Goal: Task Accomplishment & Management: Manage account settings

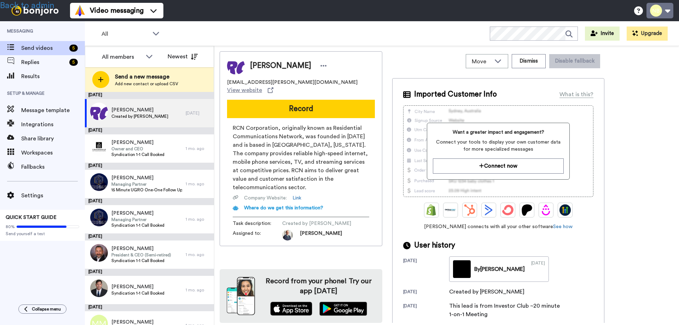
click at [661, 8] on button at bounding box center [659, 11] width 27 height 16
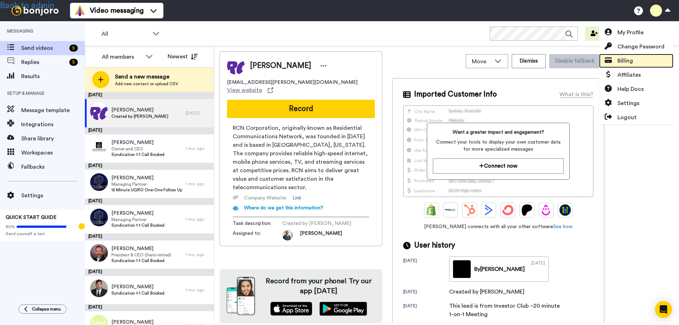
click at [625, 61] on span "Billing" at bounding box center [625, 61] width 16 height 8
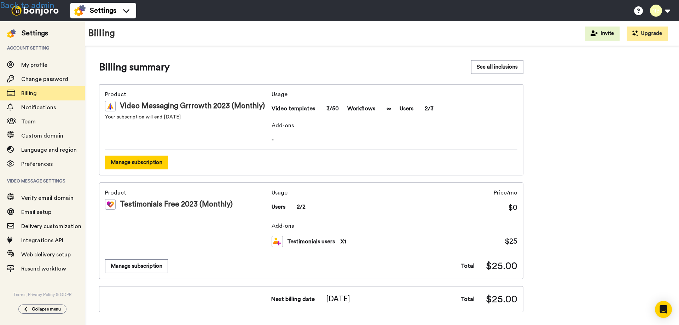
click at [136, 163] on button "Manage subscription" at bounding box center [136, 163] width 63 height 14
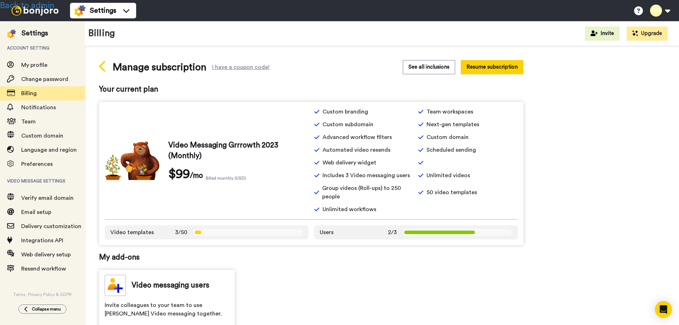
click at [100, 65] on icon at bounding box center [102, 66] width 6 height 11
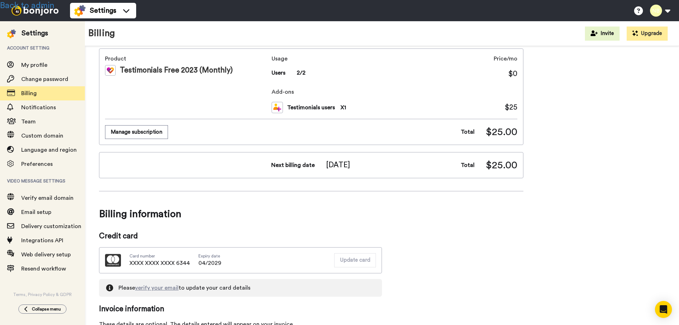
scroll to position [141, 0]
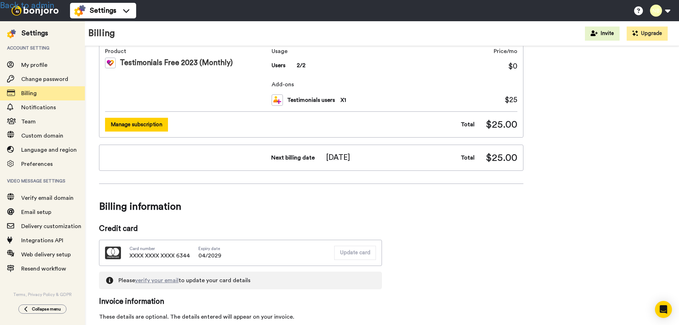
click at [135, 125] on button "Manage subscription" at bounding box center [136, 125] width 63 height 14
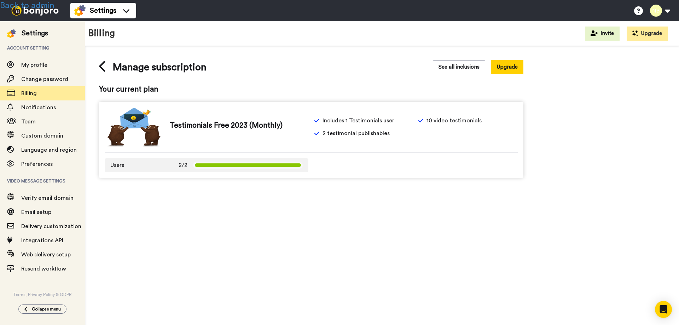
click at [99, 67] on div "Manage subscription See all inclusions Upgrade Your current plan Testimonials F…" at bounding box center [382, 119] width 594 height 146
click at [100, 67] on icon at bounding box center [102, 66] width 6 height 11
